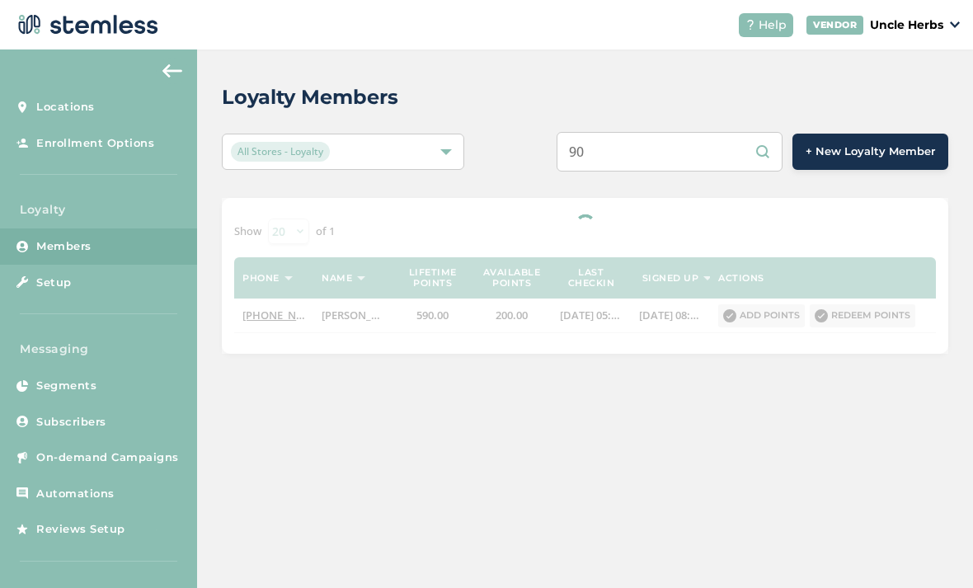
type input "9"
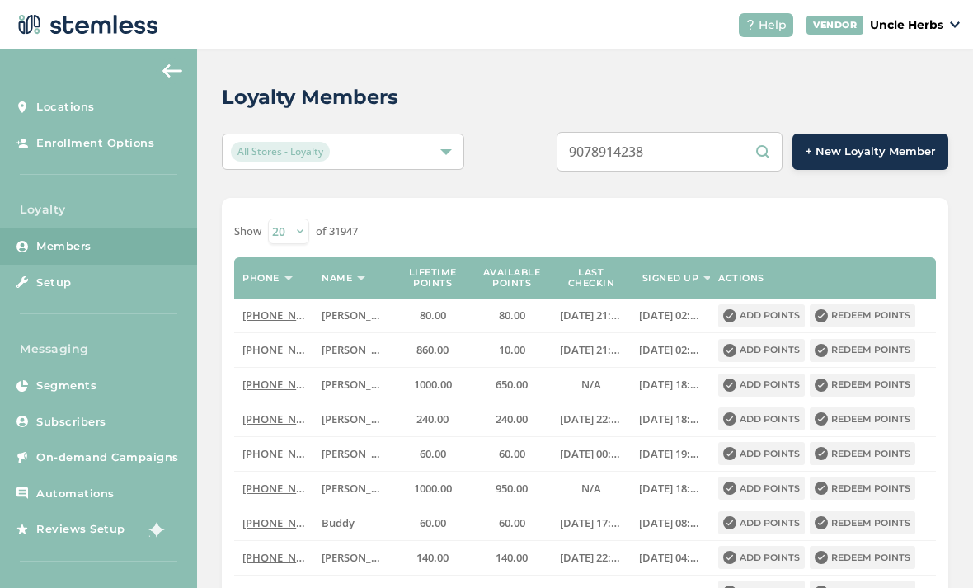
click at [715, 141] on input "9078914238" at bounding box center [669, 152] width 226 height 40
click at [700, 137] on input "9078914238" at bounding box center [669, 152] width 226 height 40
click at [706, 166] on input "9078914238" at bounding box center [669, 152] width 226 height 40
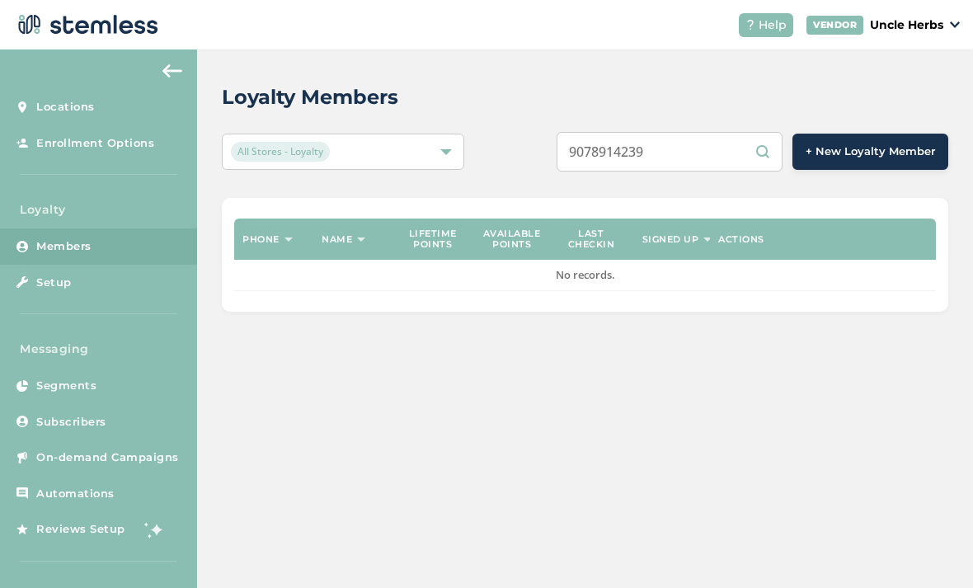
click at [718, 146] on input "9078914239" at bounding box center [669, 152] width 226 height 40
type input "9"
click at [759, 151] on input "9078914238" at bounding box center [669, 152] width 226 height 40
click at [437, 150] on div "All Stores - Loyalty" at bounding box center [335, 152] width 208 height 20
click at [345, 382] on div "Loyalty Members All Stores - Loyalty 9078914238 + New Loyalty Member Phone Name…" at bounding box center [585, 318] width 776 height 538
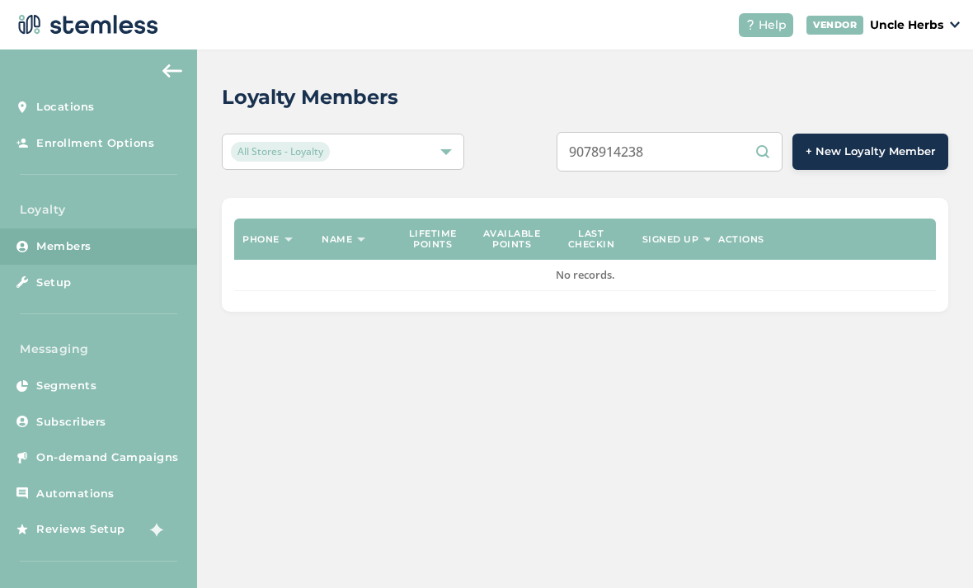
click at [652, 276] on td "No records." at bounding box center [584, 275] width 701 height 31
click at [91, 210] on p "Loyalty" at bounding box center [98, 209] width 197 height 17
click at [725, 153] on input "9078914238" at bounding box center [669, 152] width 226 height 40
type input "9"
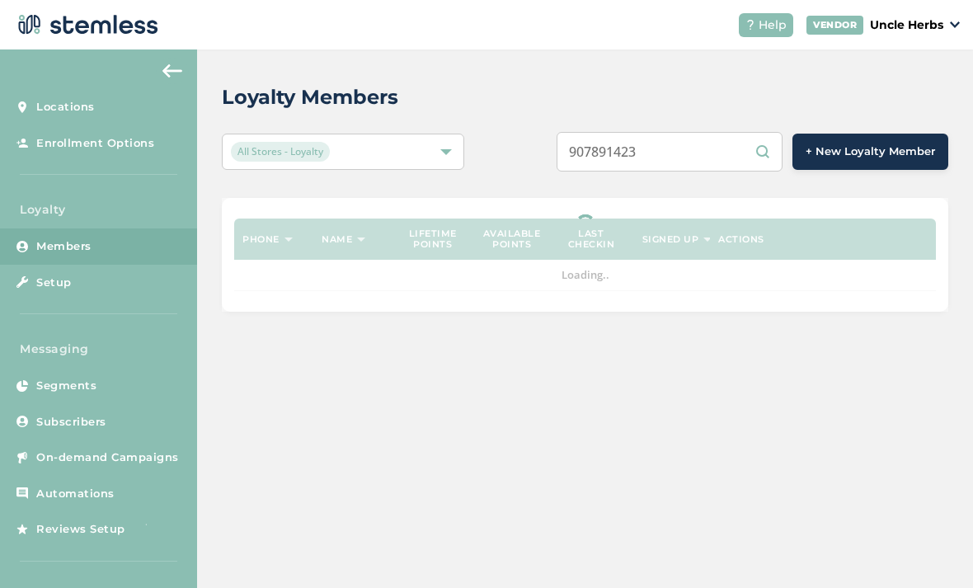
type input "9078914238"
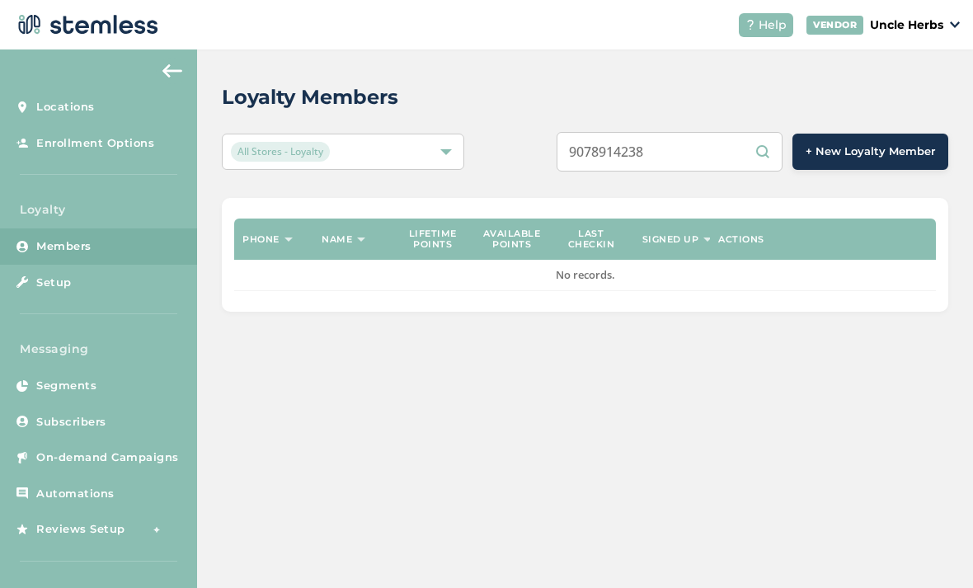
click at [773, 157] on input "9078914238" at bounding box center [669, 152] width 226 height 40
click at [744, 489] on div "Loyalty Members All Stores - Loyalty 9078914238 + New Loyalty Member Phone Name…" at bounding box center [585, 318] width 776 height 538
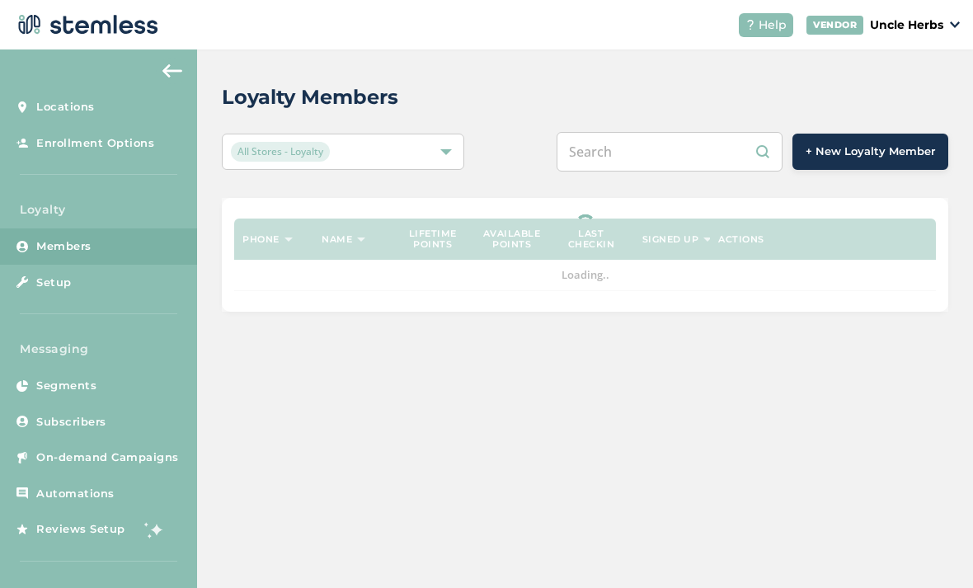
scroll to position [53, 0]
click at [668, 132] on input "text" at bounding box center [669, 152] width 226 height 40
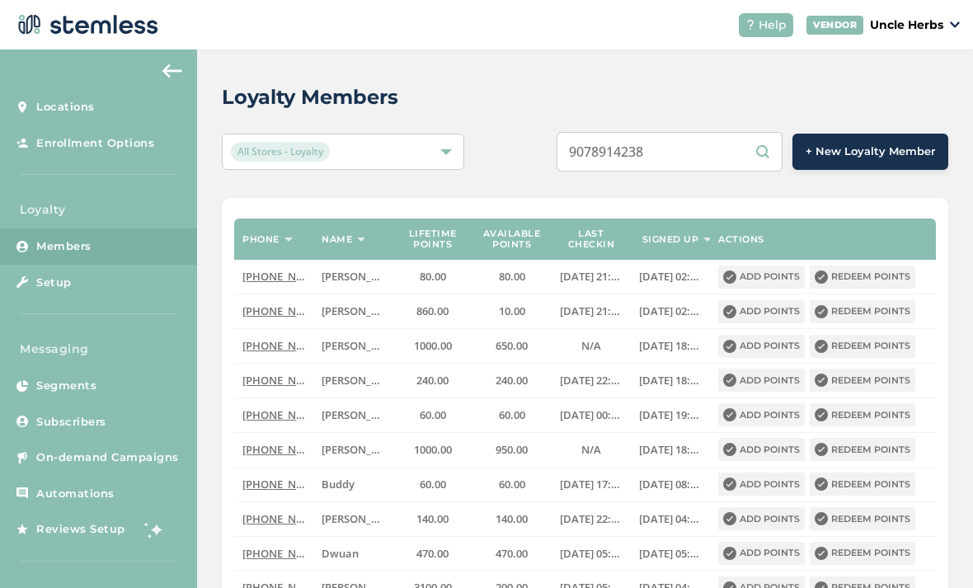
click at [723, 132] on input "9078914238" at bounding box center [669, 152] width 226 height 40
click at [725, 132] on input "9078914238" at bounding box center [669, 152] width 226 height 40
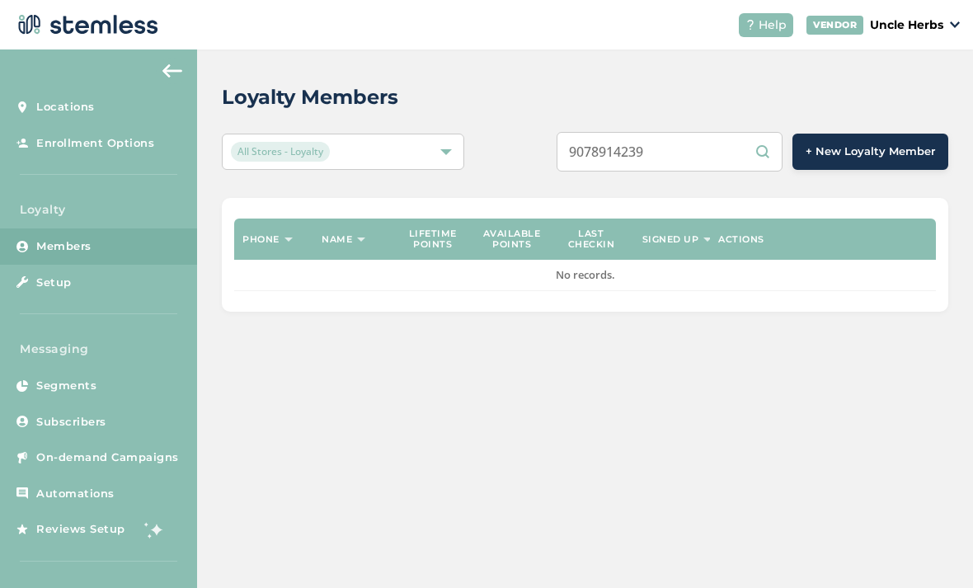
click at [713, 132] on input "9078914239" at bounding box center [669, 152] width 226 height 40
type input "9"
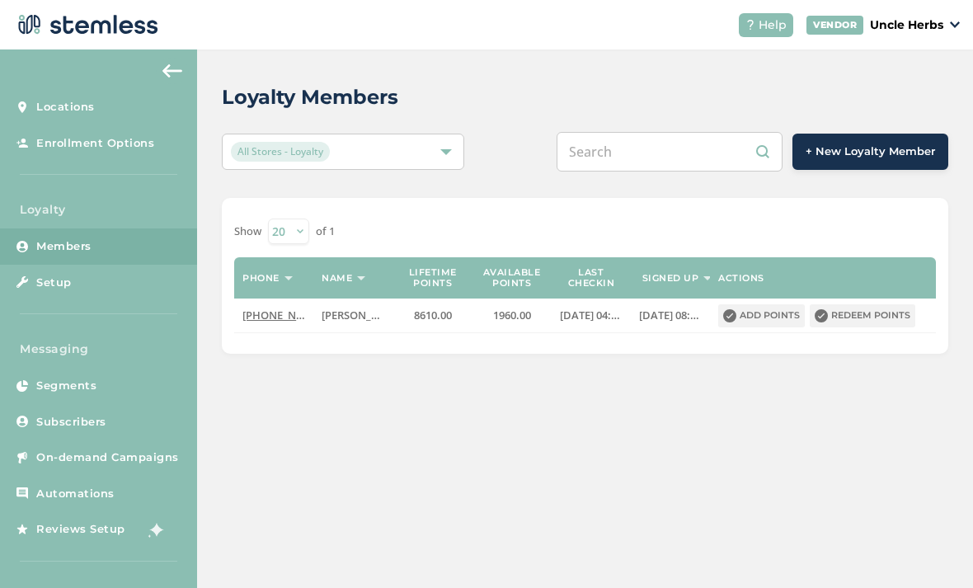
click at [875, 304] on button "Redeem points" at bounding box center [862, 315] width 106 height 23
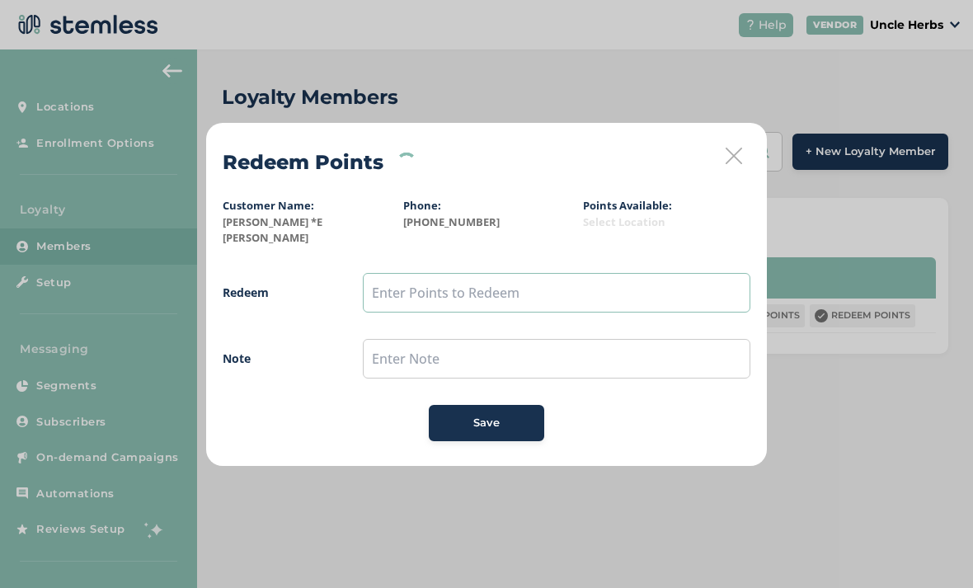
click at [434, 280] on input "text" at bounding box center [556, 293] width 387 height 40
type input "500"
click at [497, 415] on span "Save" at bounding box center [486, 423] width 26 height 16
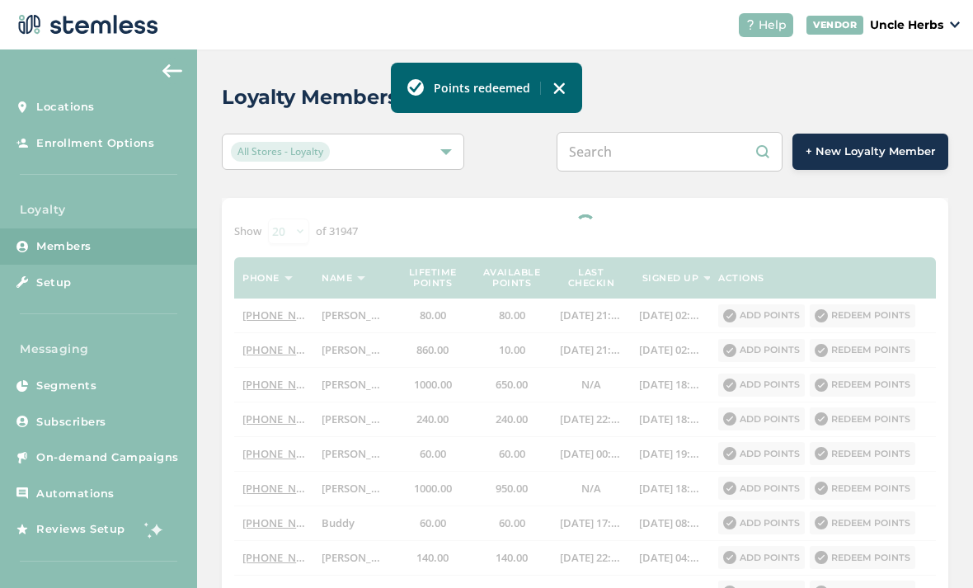
click at [682, 162] on input "text" at bounding box center [669, 152] width 226 height 40
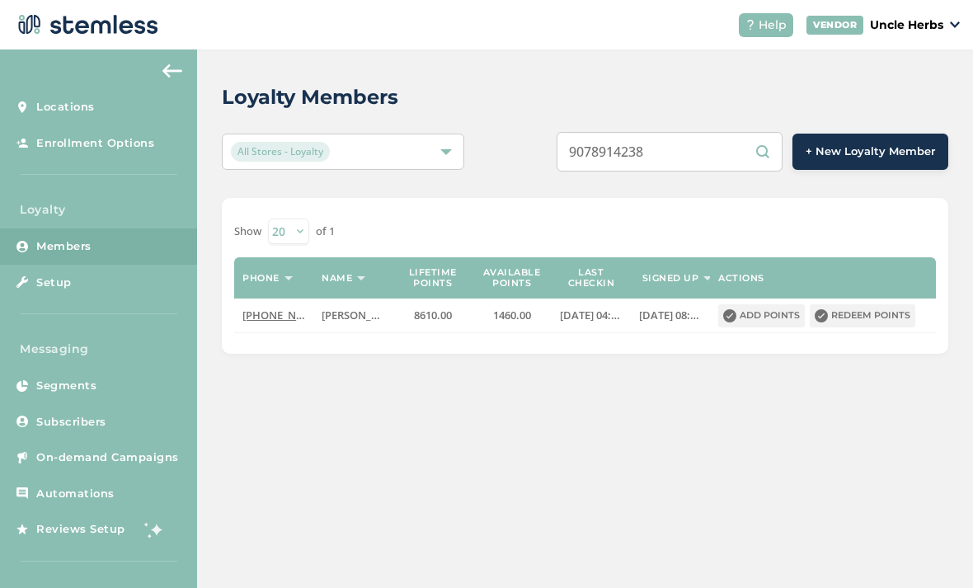
click at [695, 152] on input "9078914238" at bounding box center [669, 152] width 226 height 40
type input "9"
click at [673, 144] on input "text" at bounding box center [669, 152] width 226 height 40
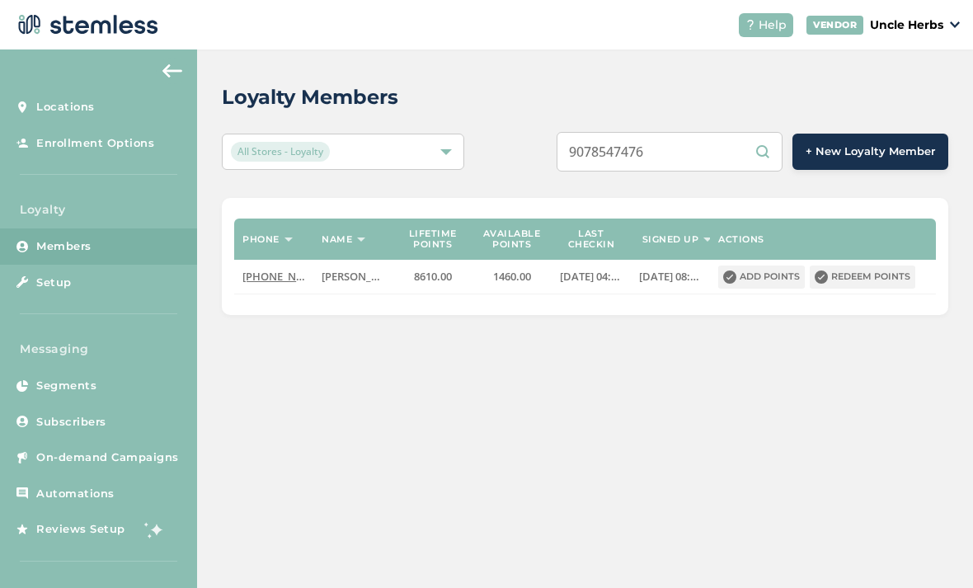
click at [710, 158] on input "9078547476" at bounding box center [669, 152] width 226 height 40
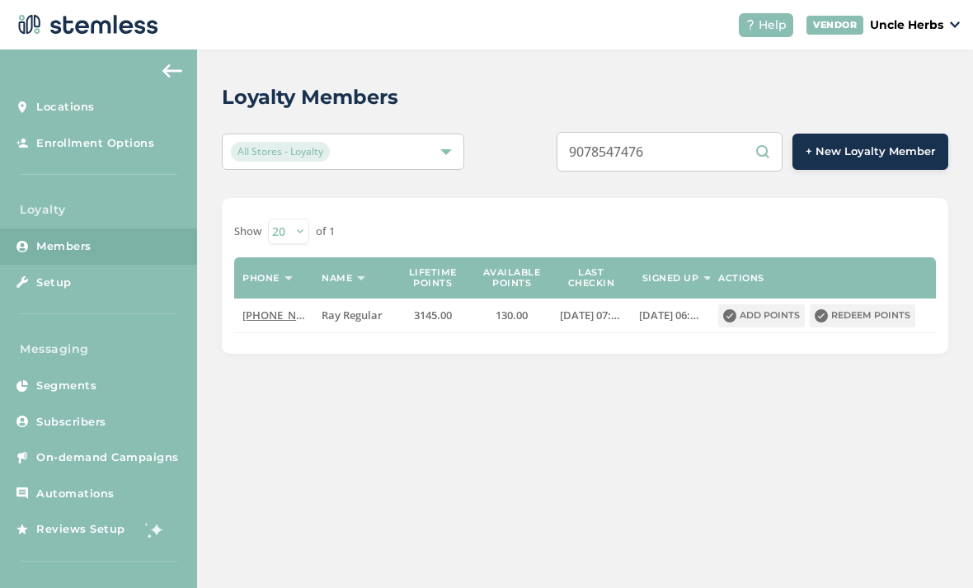
type input "9078547476"
click at [766, 323] on button "Add points" at bounding box center [761, 315] width 87 height 23
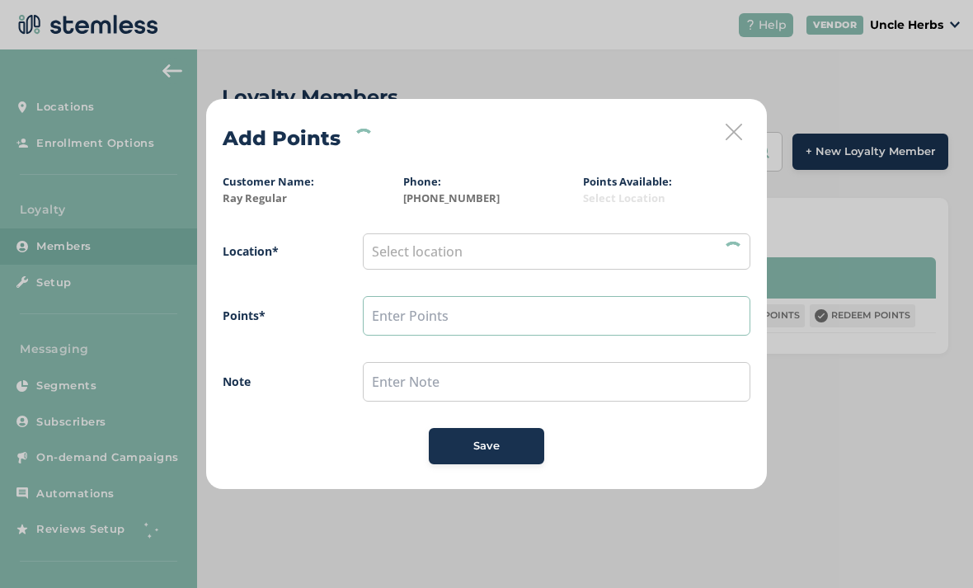
click at [427, 305] on input "text" at bounding box center [556, 316] width 387 height 40
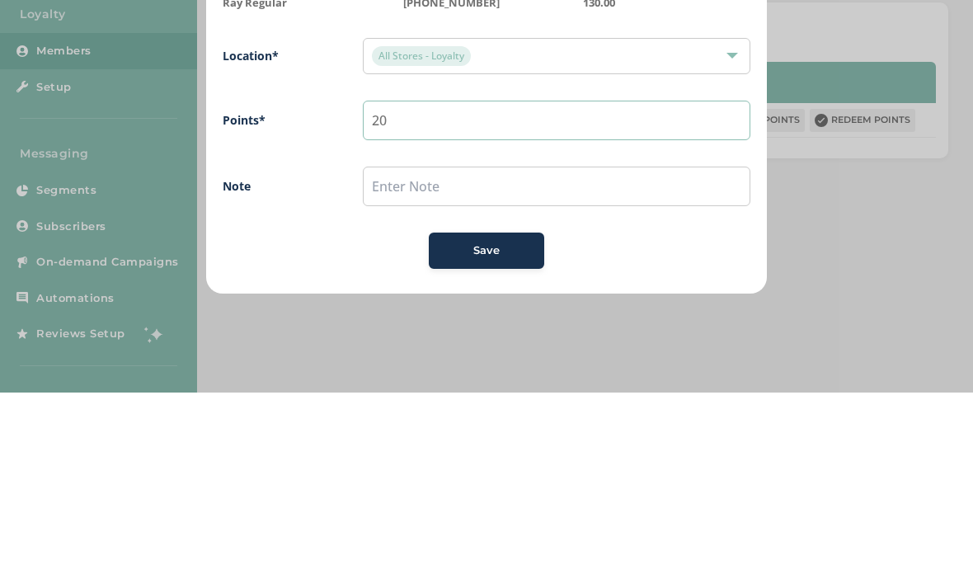
type input "20"
click at [513, 428] on button "Save" at bounding box center [486, 446] width 115 height 36
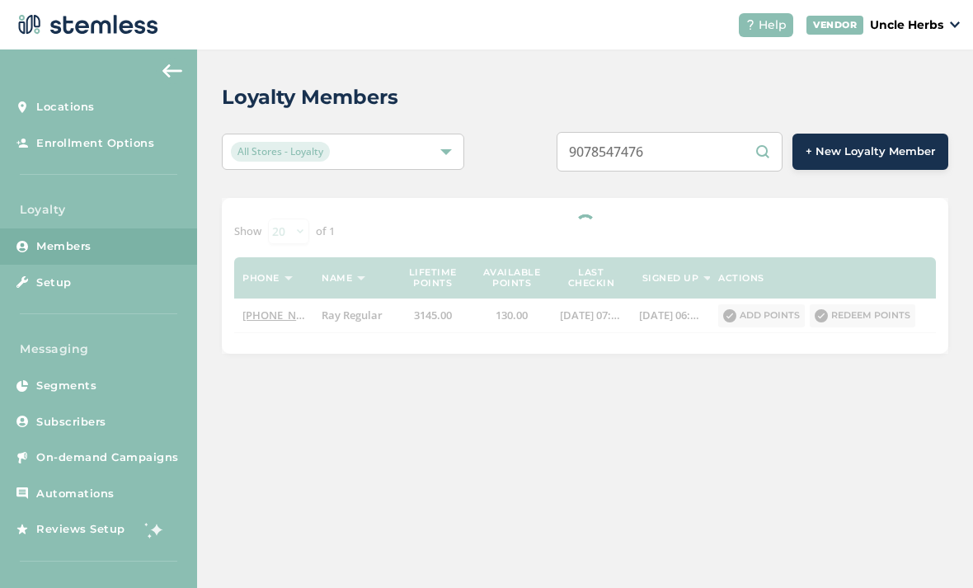
click at [712, 152] on input "9078547476" at bounding box center [669, 152] width 226 height 40
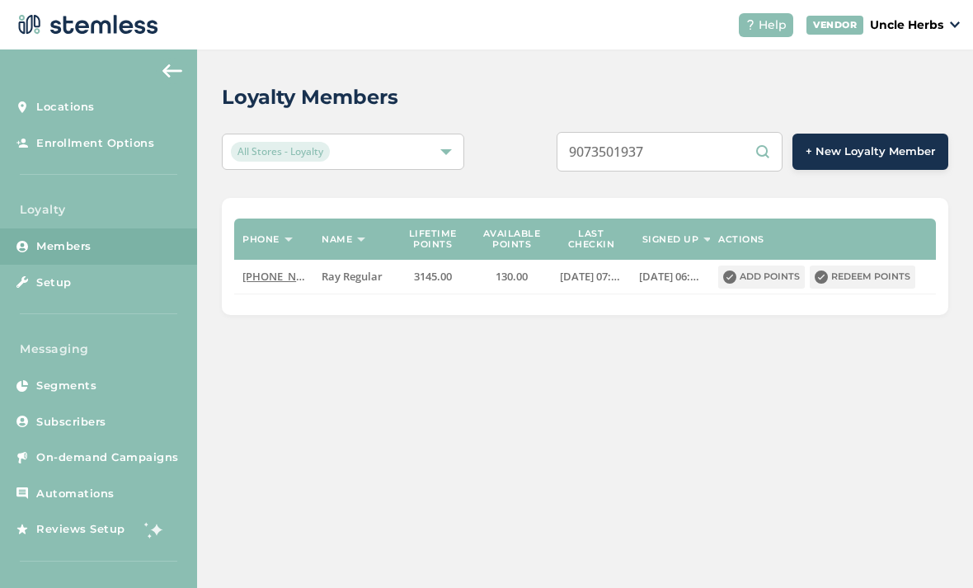
click at [703, 149] on input "9073501937" at bounding box center [669, 152] width 226 height 40
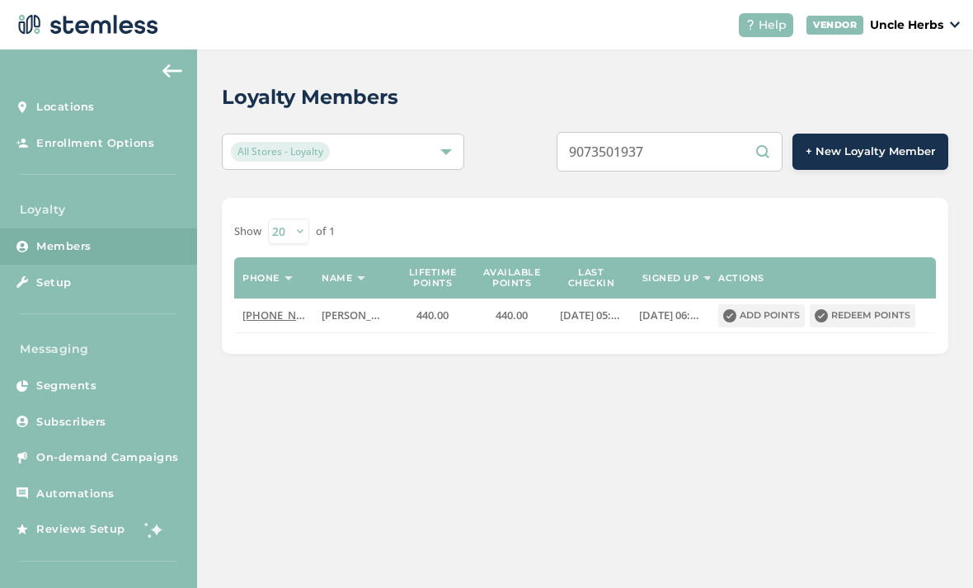
type input "9073501937"
click at [870, 318] on button "Redeem points" at bounding box center [862, 315] width 106 height 23
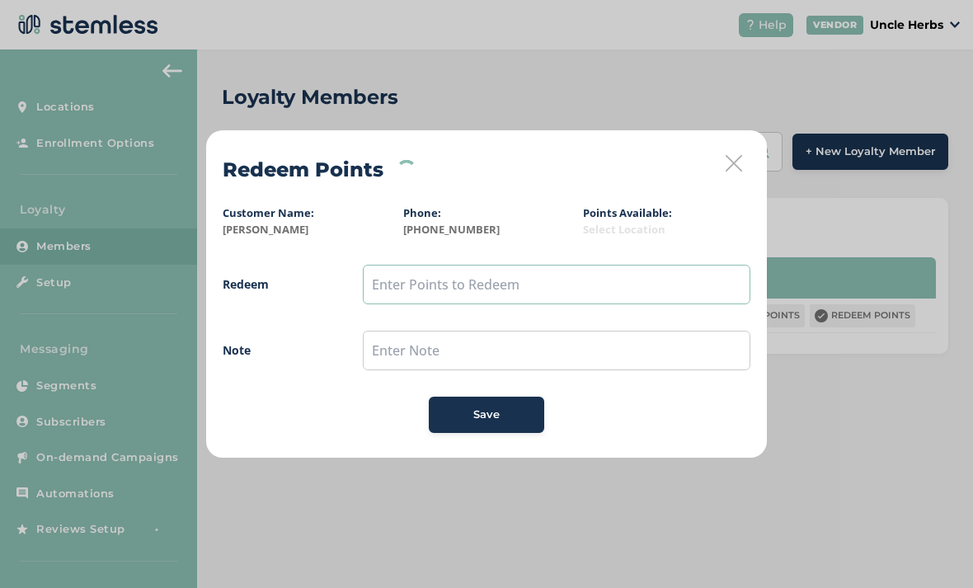
click at [415, 288] on input "text" at bounding box center [556, 285] width 387 height 40
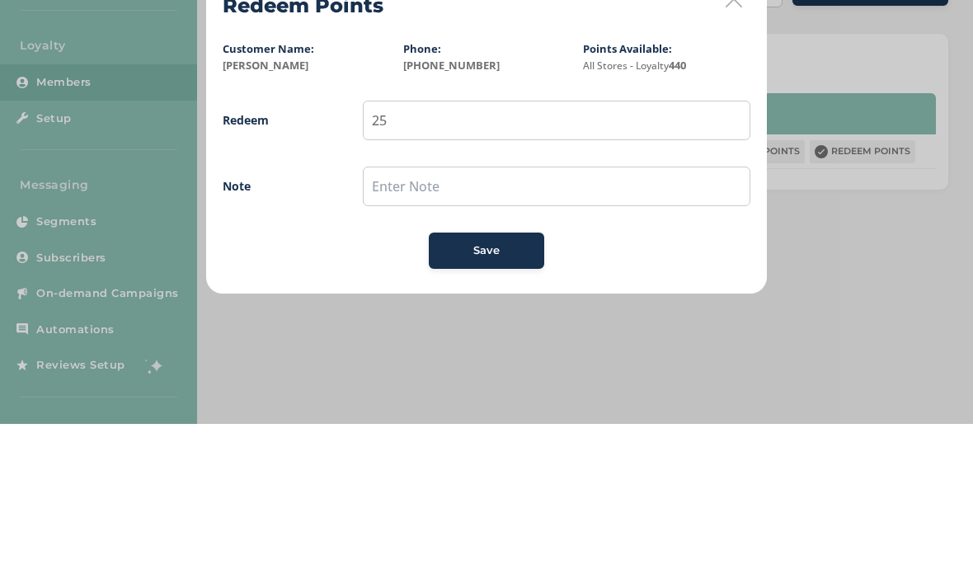
click at [512, 396] on button "Save" at bounding box center [486, 414] width 115 height 36
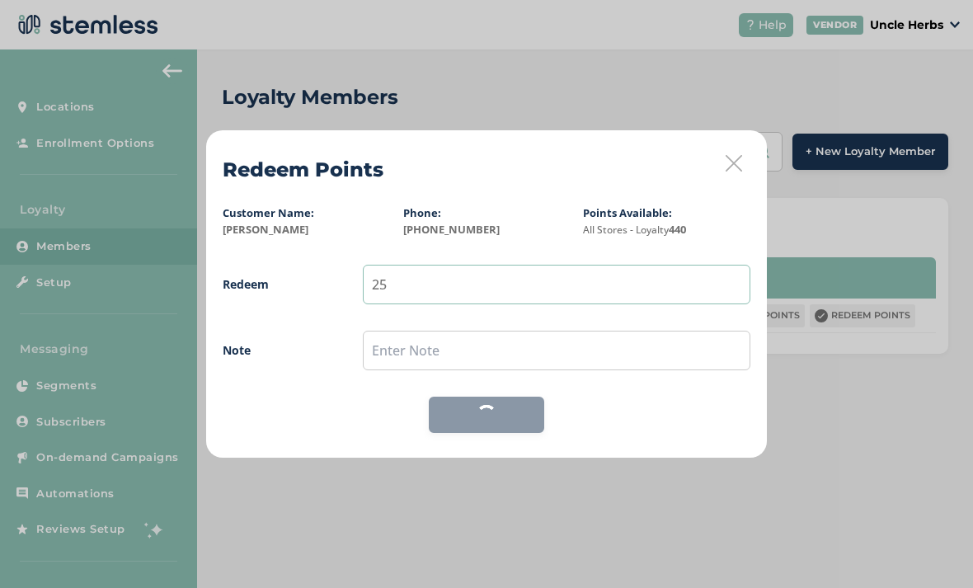
click at [412, 281] on input "25" at bounding box center [556, 285] width 387 height 40
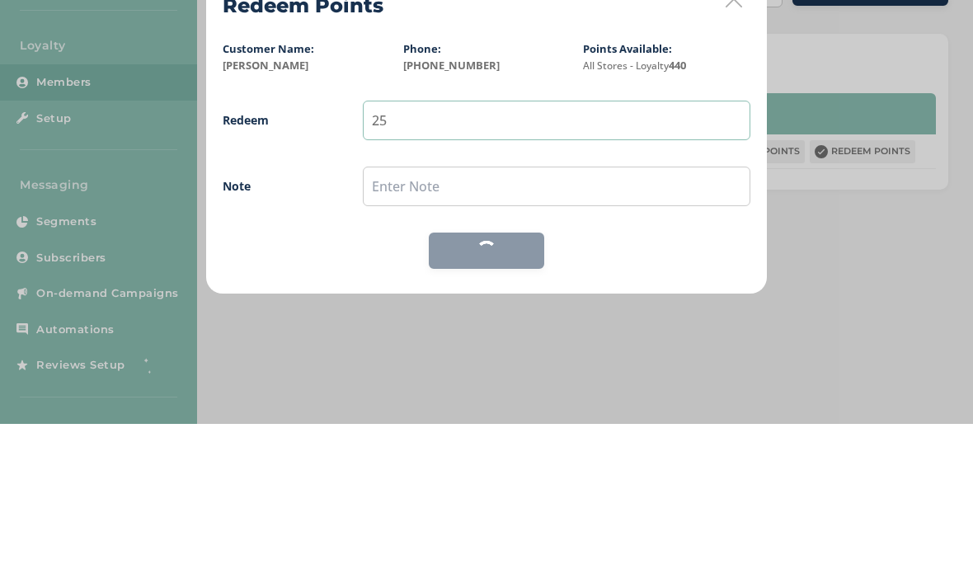
type input "250"
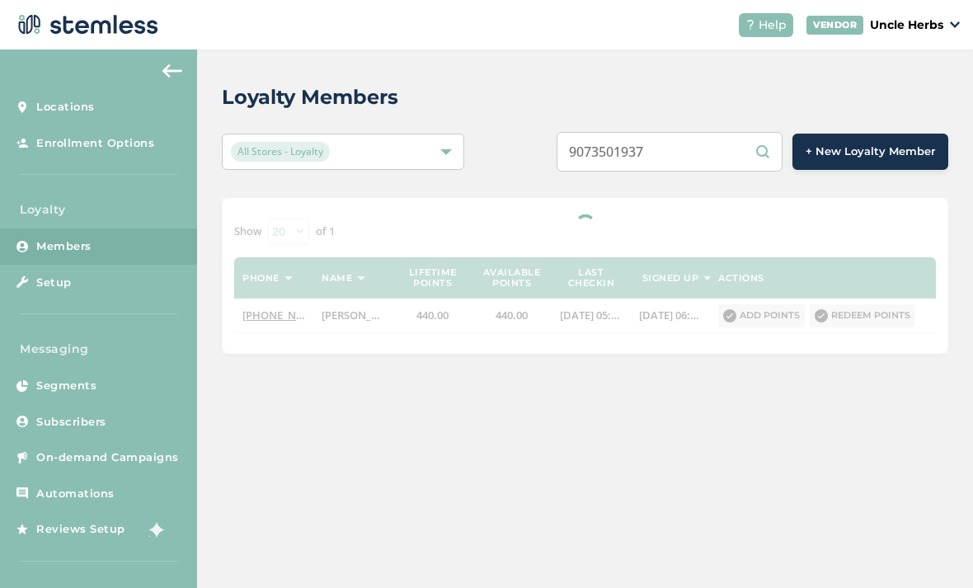
click at [715, 150] on input "9073501937" at bounding box center [669, 152] width 226 height 40
type input "9"
click at [680, 147] on input "text" at bounding box center [669, 152] width 226 height 40
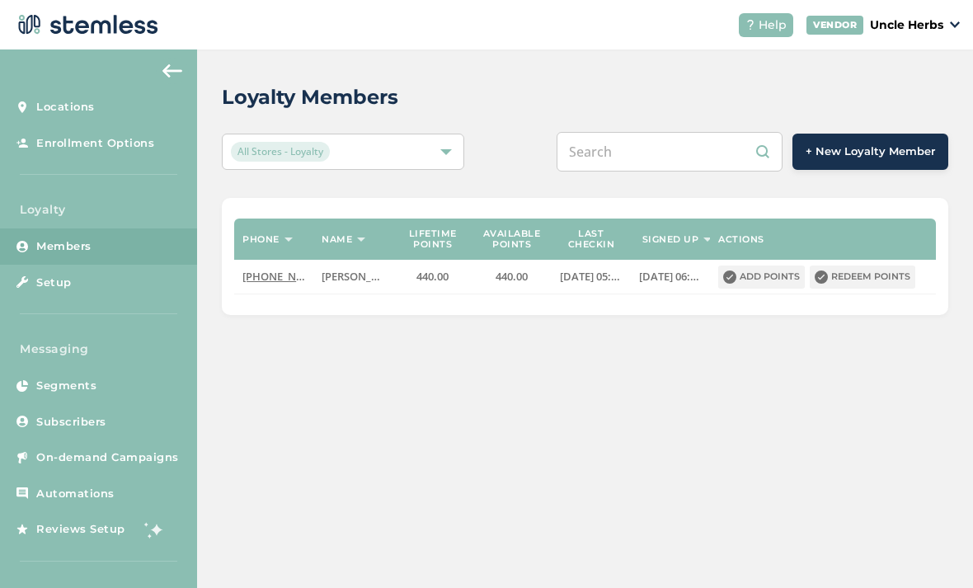
paste input "(907) 744-8750"
click at [678, 150] on input "(907) 744-8750" at bounding box center [669, 152] width 226 height 40
click at [649, 154] on input "(907) 7448750" at bounding box center [669, 152] width 226 height 40
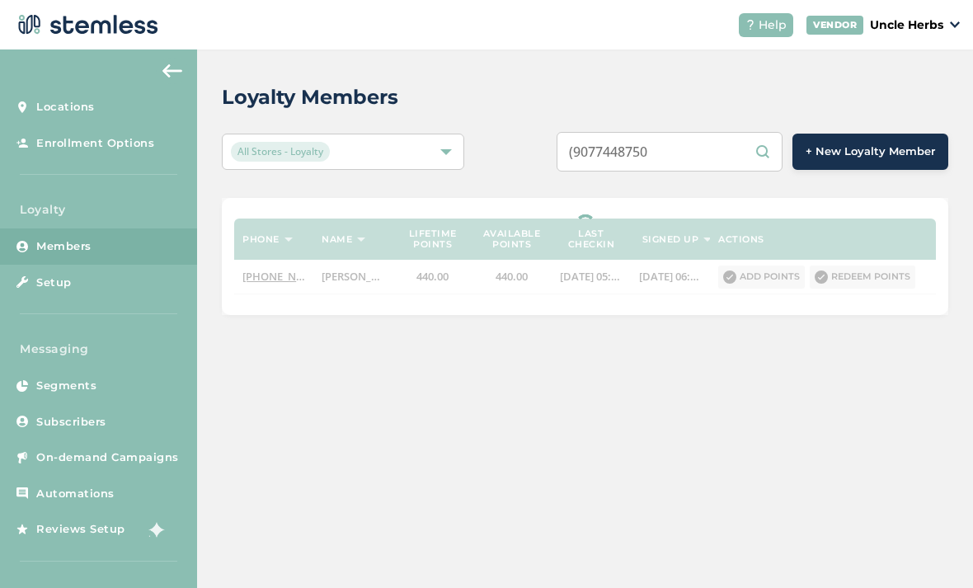
click at [617, 152] on input "(9077448750" at bounding box center [669, 152] width 226 height 40
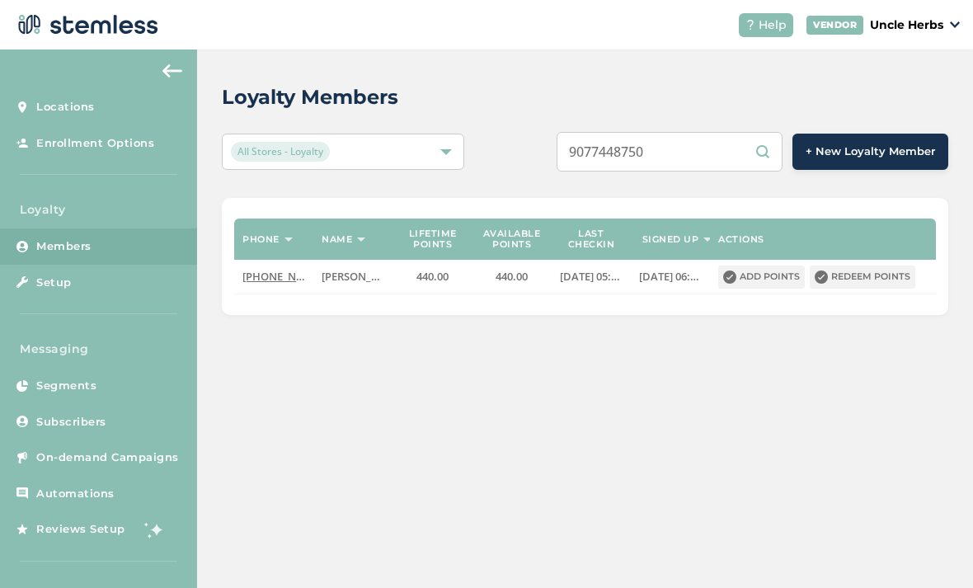
click at [721, 163] on input "9077448750" at bounding box center [669, 152] width 226 height 40
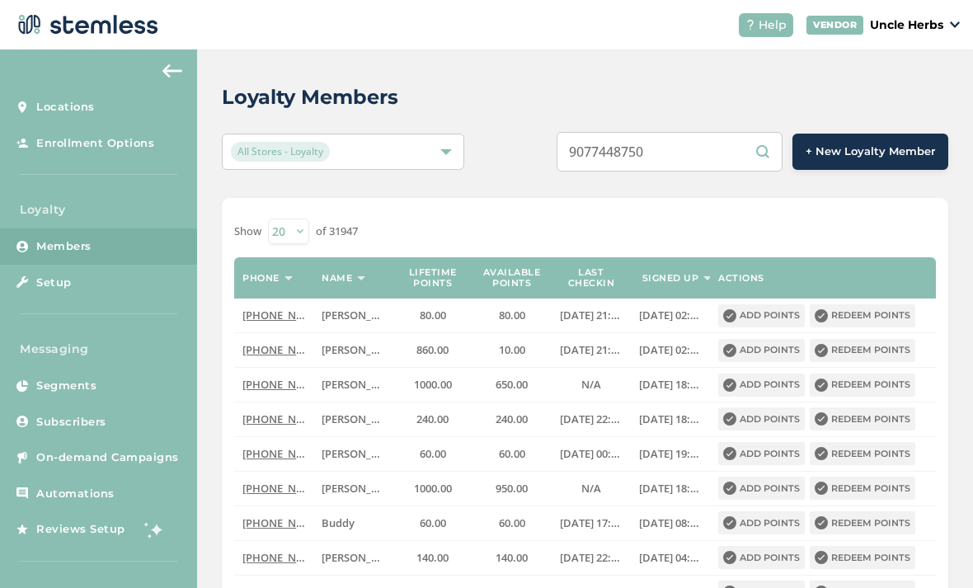
click at [723, 151] on input "9077448750" at bounding box center [669, 152] width 226 height 40
type input "9077448750"
